Goal: Task Accomplishment & Management: Manage account settings

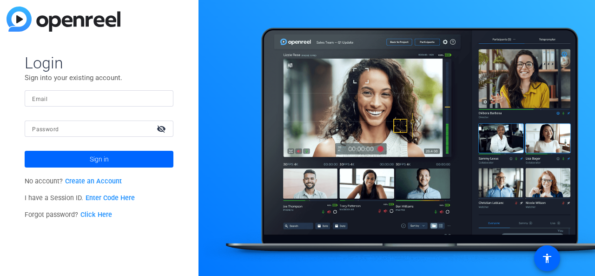
type input "[EMAIL_ADDRESS][DOMAIN_NAME]"
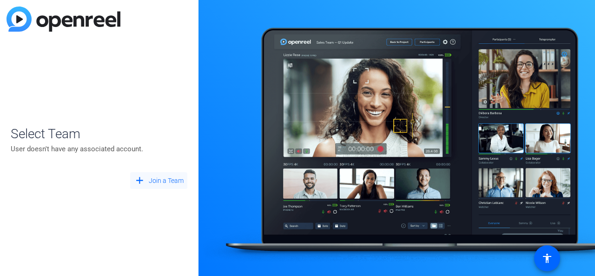
click at [153, 179] on span "Join a Team" at bounding box center [166, 181] width 35 height 10
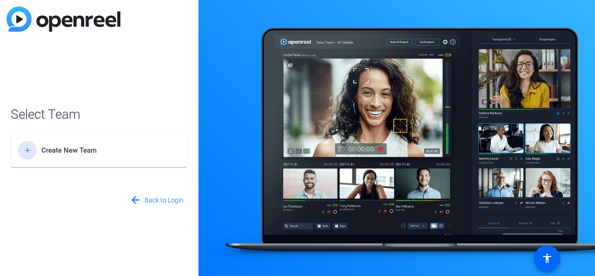
click at [114, 152] on span "Create New Team" at bounding box center [99, 150] width 116 height 8
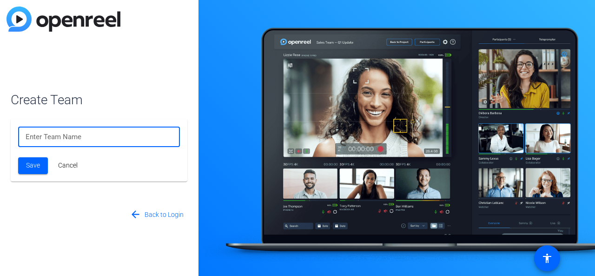
click at [88, 137] on input at bounding box center [99, 136] width 147 height 11
type input "test100"
click at [32, 166] on span "Save" at bounding box center [33, 165] width 14 height 10
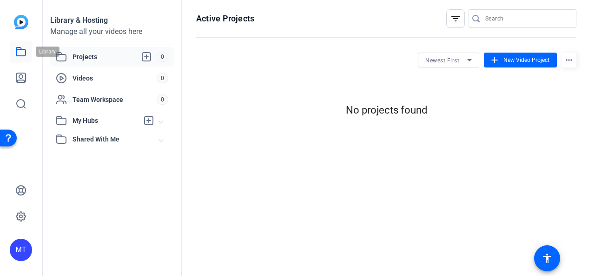
click at [20, 50] on icon at bounding box center [20, 51] width 9 height 8
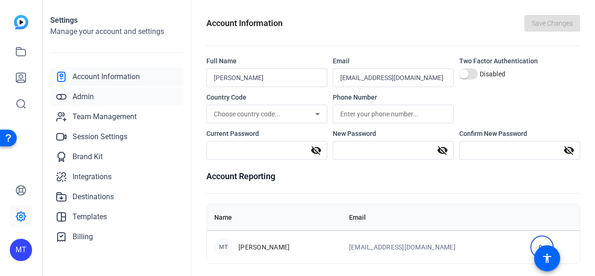
click at [88, 95] on span "Admin" at bounding box center [83, 96] width 21 height 11
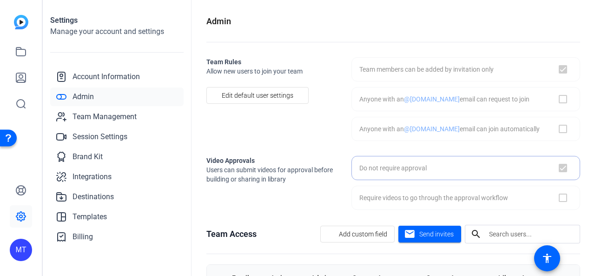
checkbox input "true"
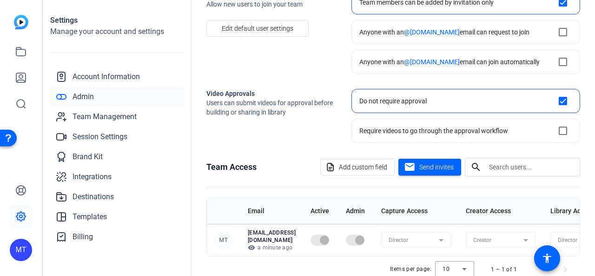
scroll to position [87, 0]
